Goal: Task Accomplishment & Management: Use online tool/utility

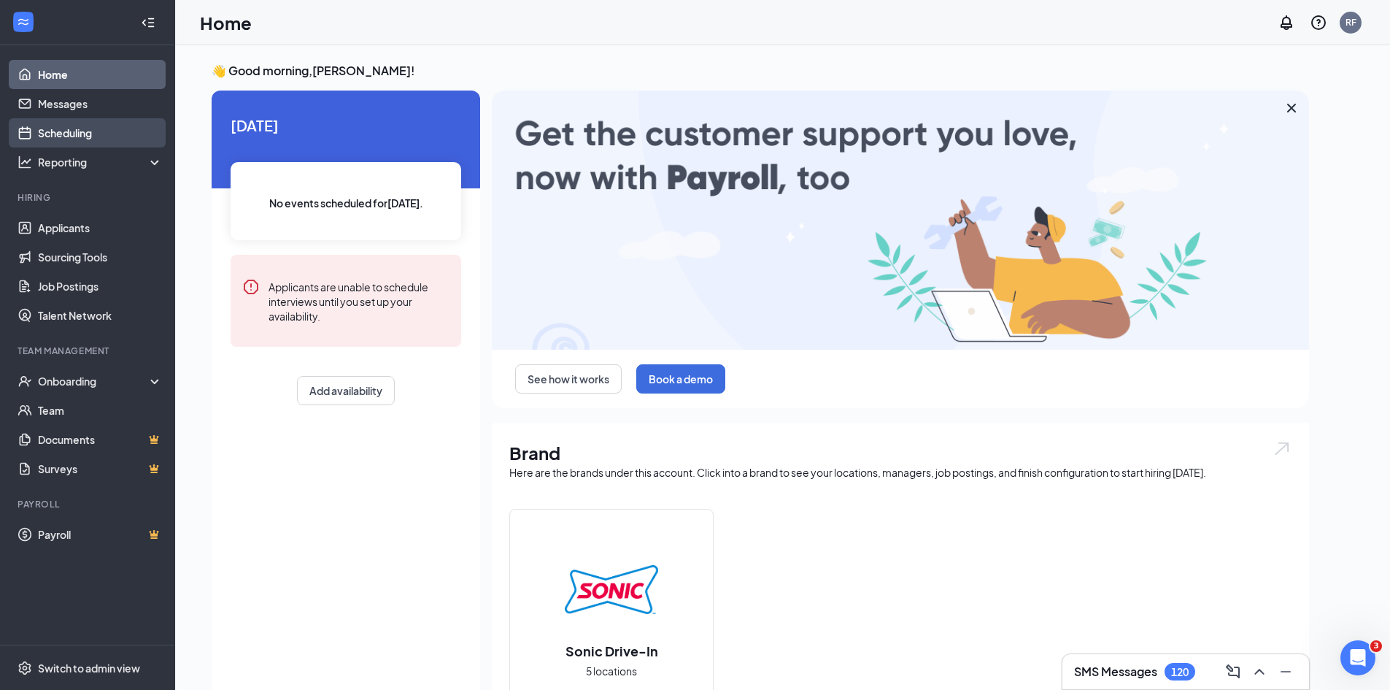
click at [77, 139] on link "Scheduling" at bounding box center [100, 132] width 125 height 29
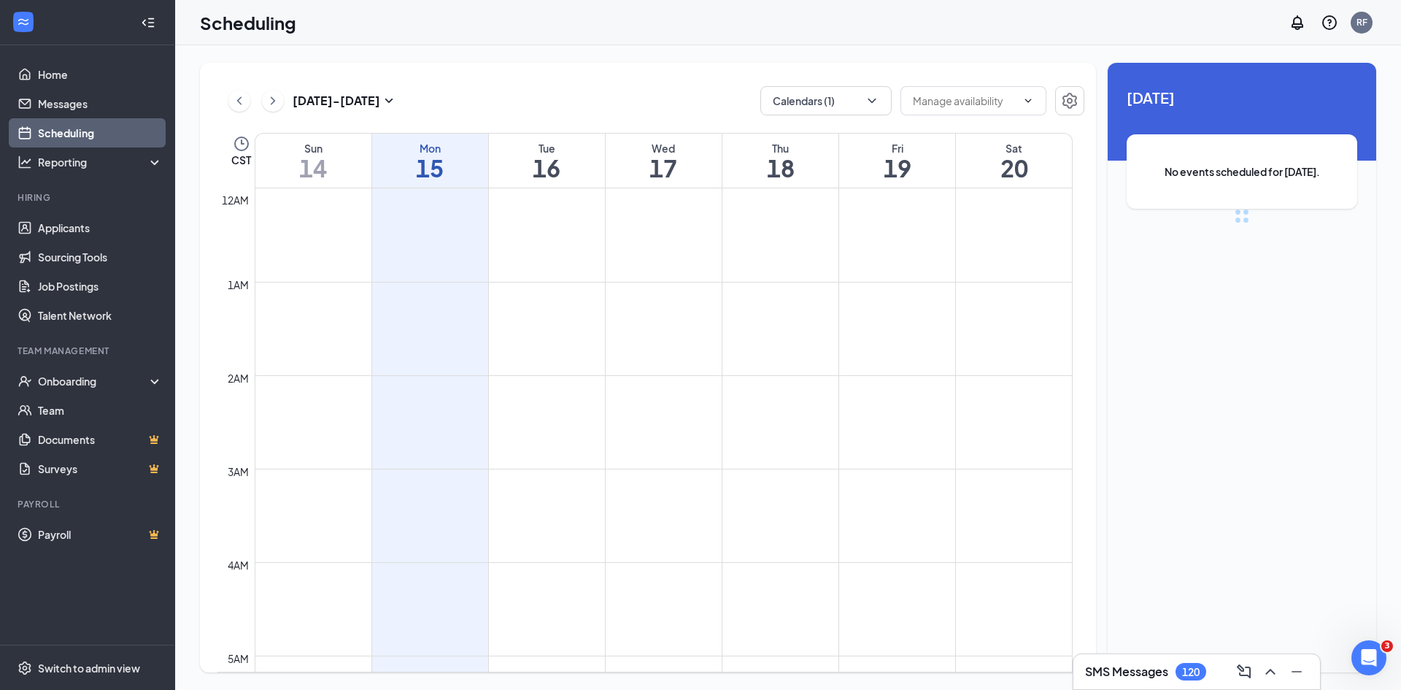
scroll to position [717, 0]
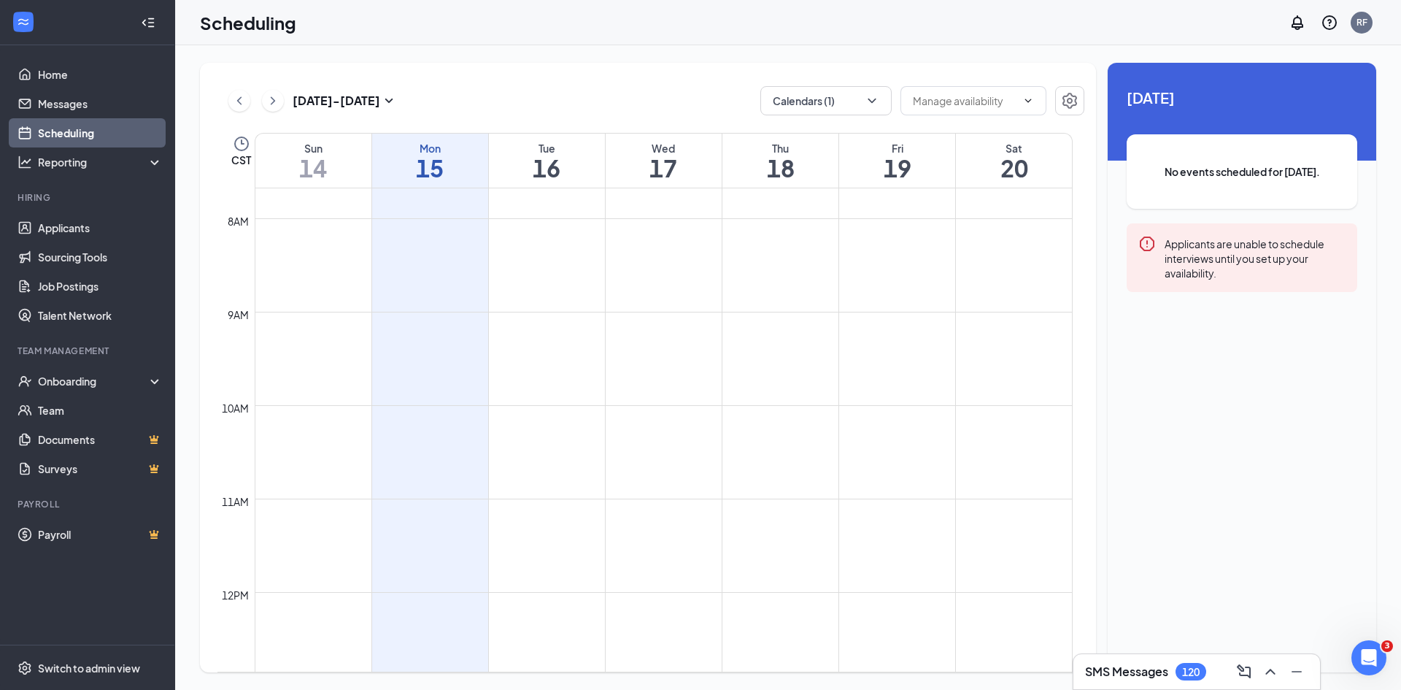
click at [1195, 670] on div "120" at bounding box center [1191, 672] width 18 height 12
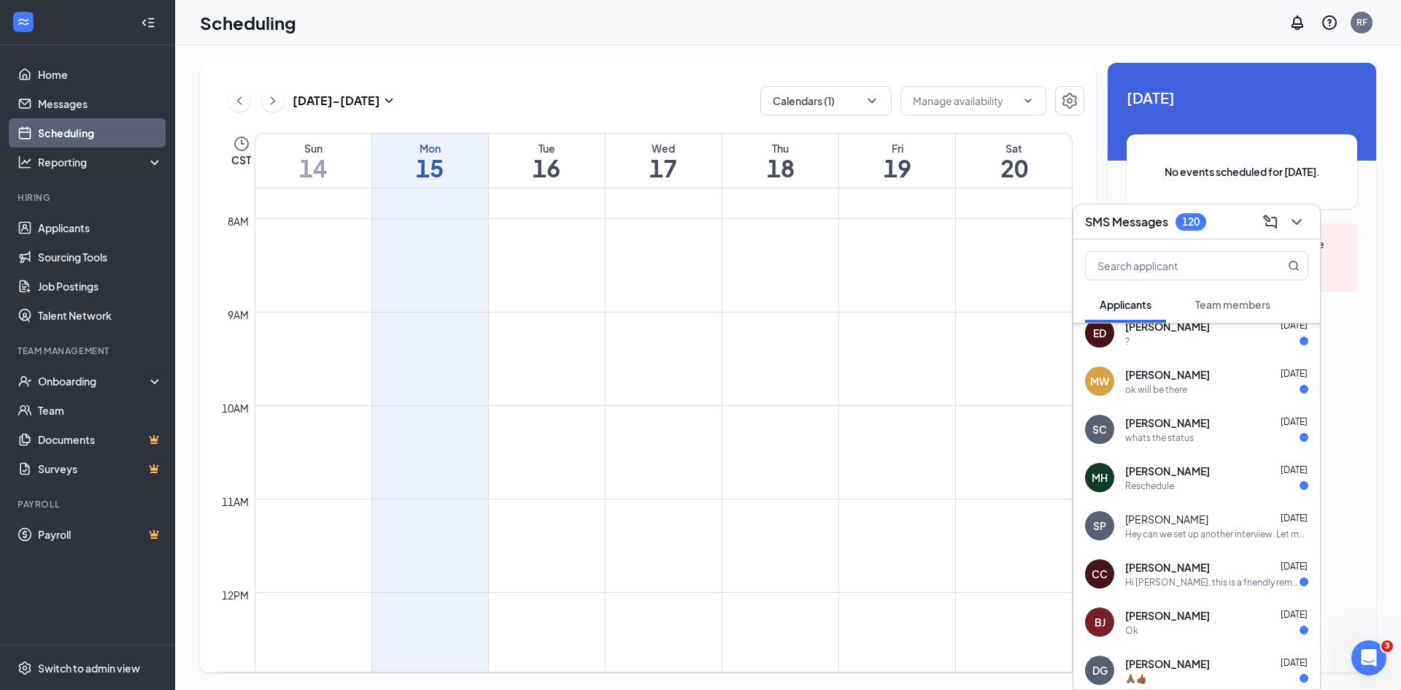
scroll to position [408, 0]
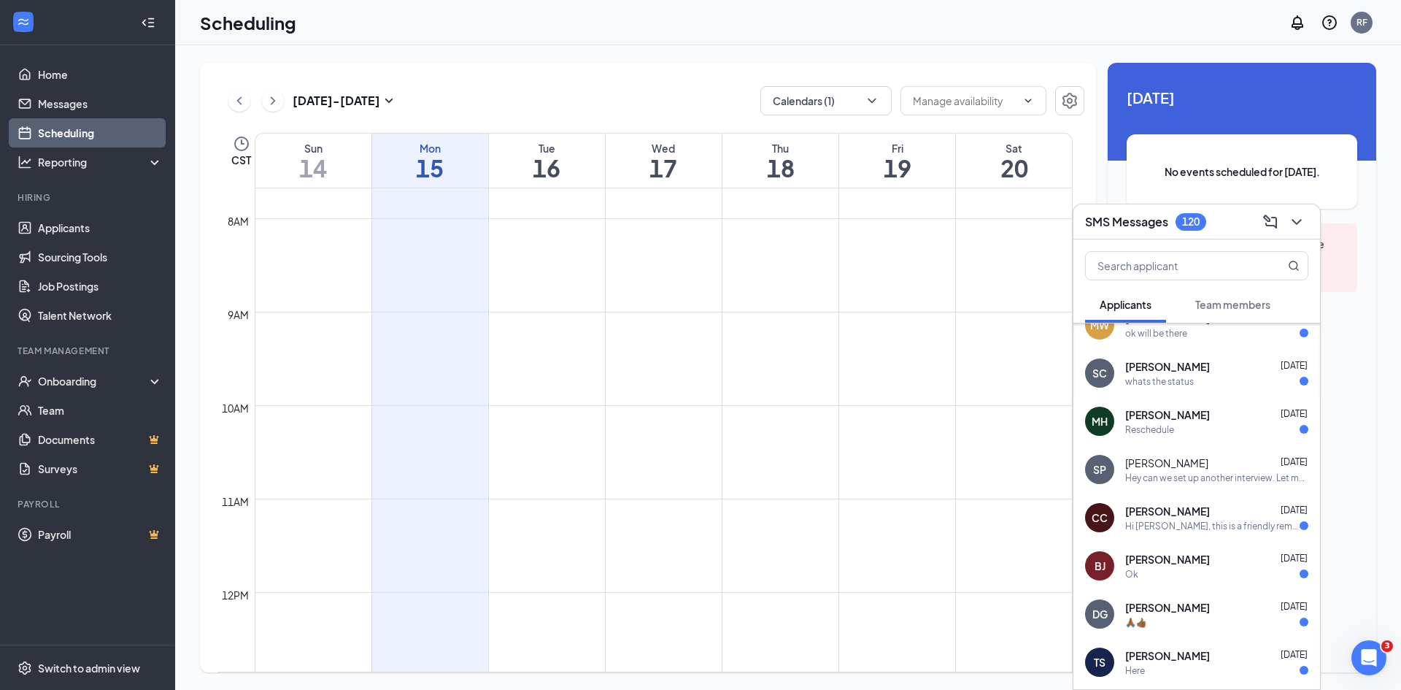
click at [1187, 479] on div "Hey can we set up another interview. Let me know your availability" at bounding box center [1216, 477] width 183 height 12
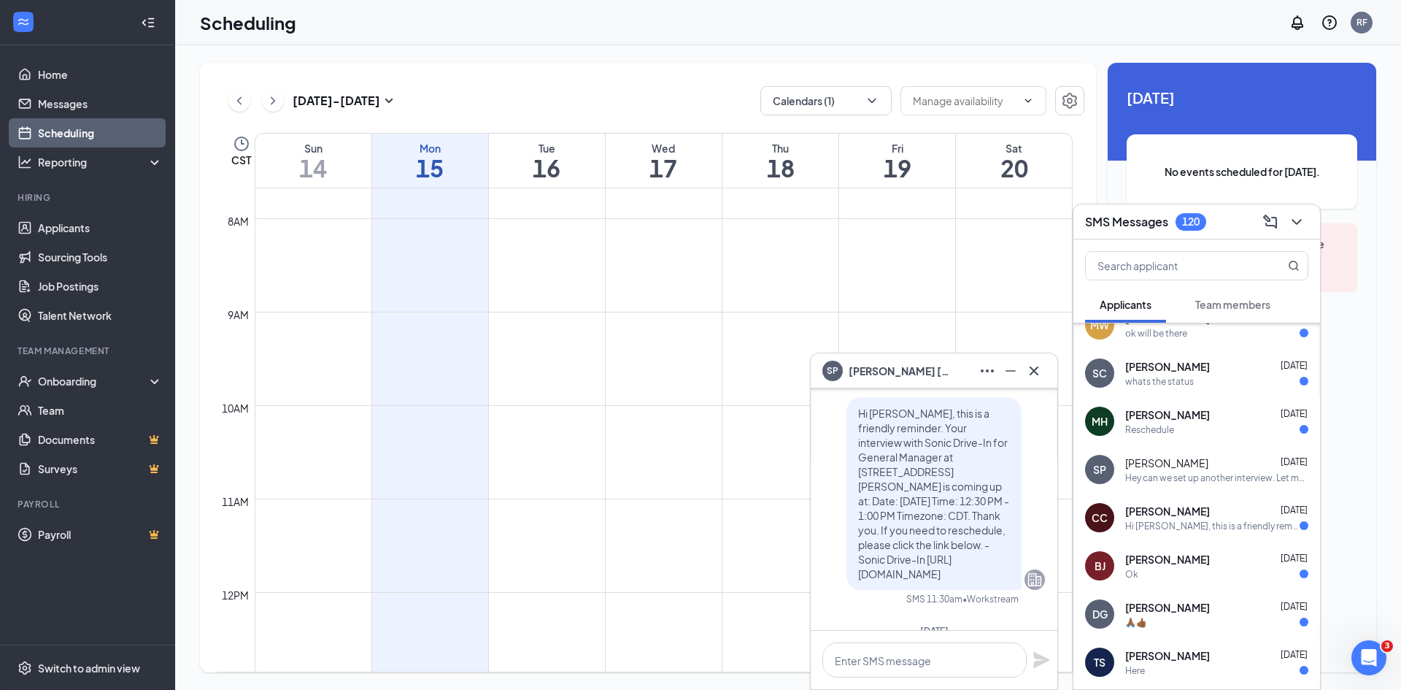
scroll to position [-292, 0]
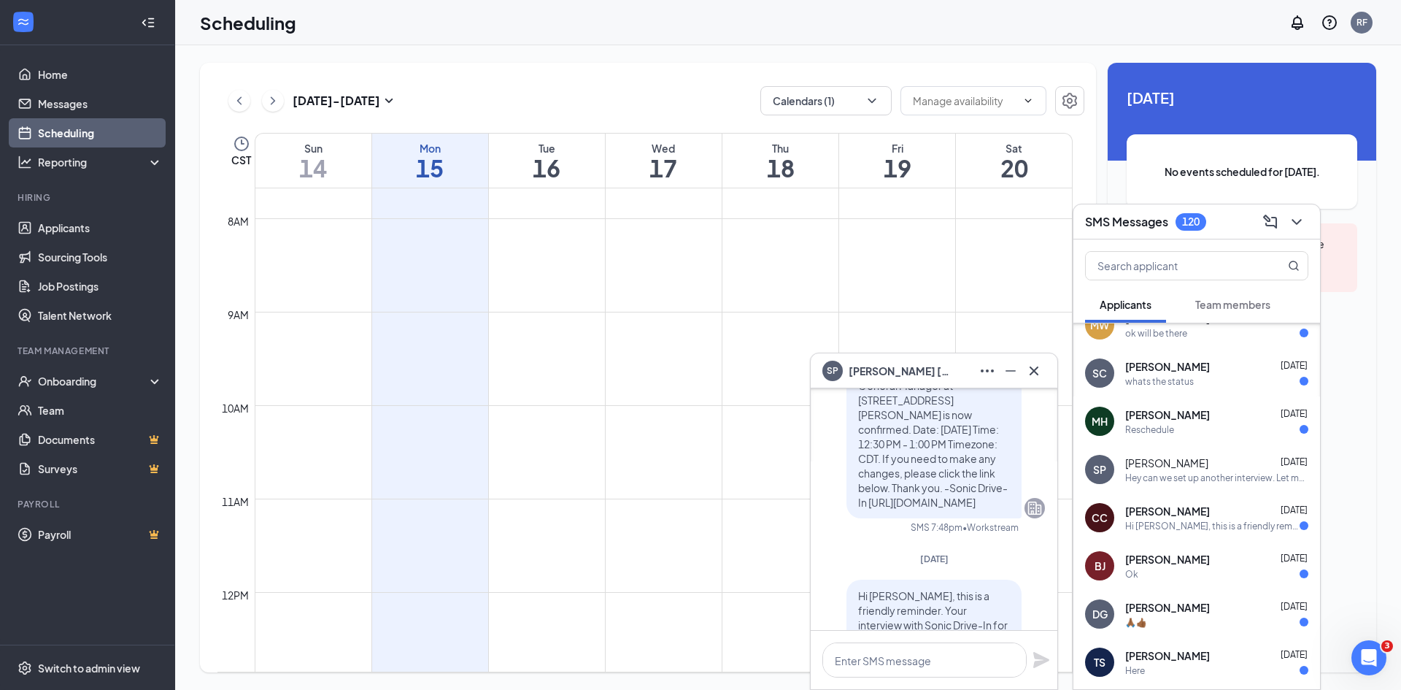
click at [790, 44] on div "Scheduling RF" at bounding box center [788, 22] width 1226 height 45
